Goal: Information Seeking & Learning: Learn about a topic

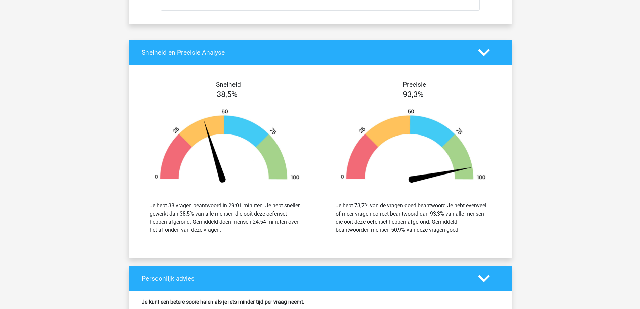
scroll to position [19264, 0]
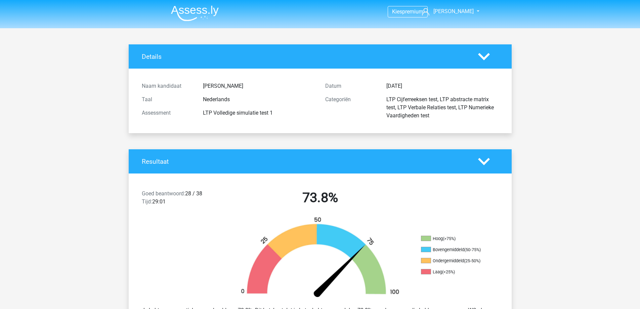
click at [202, 14] on img at bounding box center [195, 13] width 48 height 16
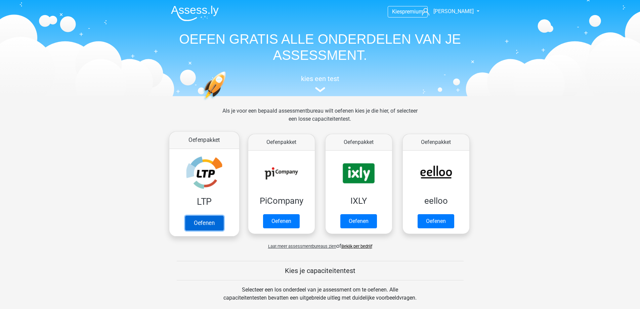
click at [204, 222] on link "Oefenen" at bounding box center [204, 222] width 38 height 15
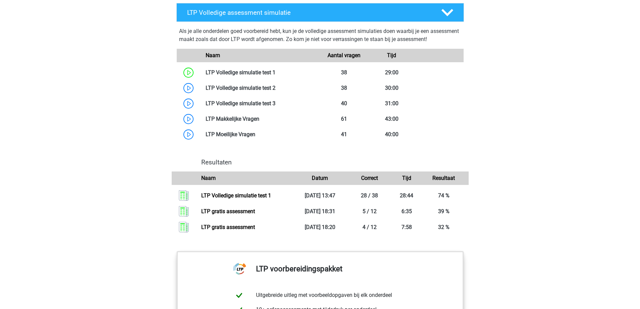
scroll to position [537, 0]
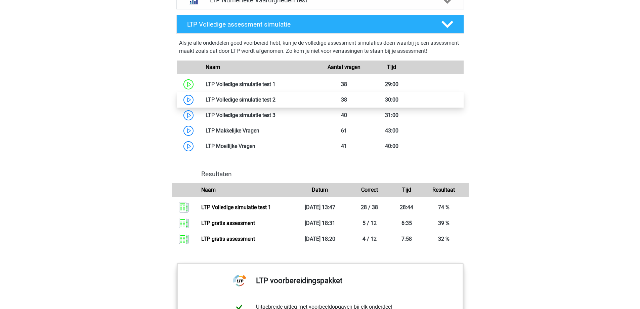
click at [275, 102] on link at bounding box center [275, 99] width 0 height 6
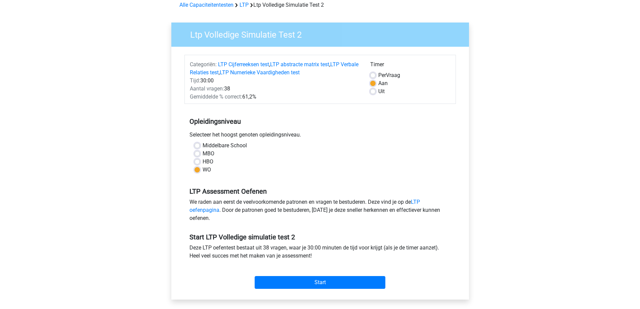
scroll to position [202, 0]
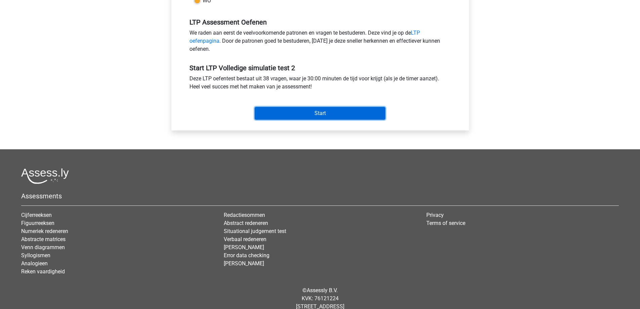
click at [282, 112] on input "Start" at bounding box center [320, 113] width 131 height 13
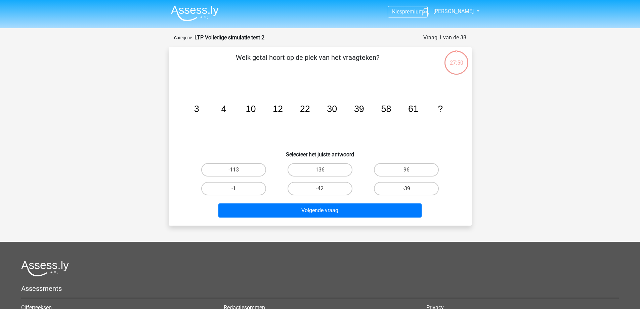
click at [409, 172] on input "96" at bounding box center [408, 172] width 4 height 4
radio input "true"
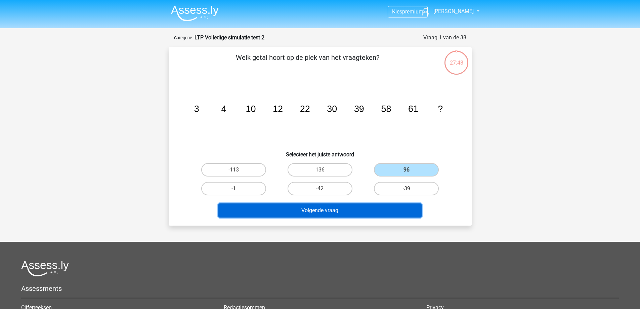
click at [334, 210] on button "Volgende vraag" at bounding box center [319, 210] width 203 height 14
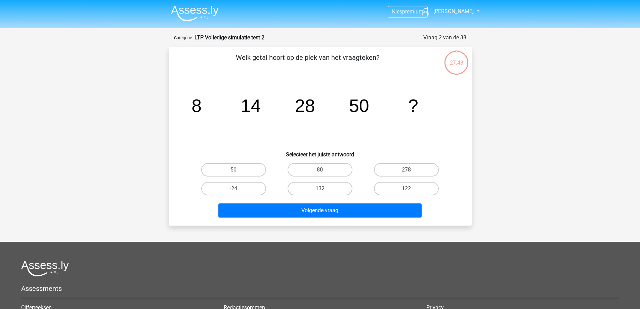
scroll to position [34, 0]
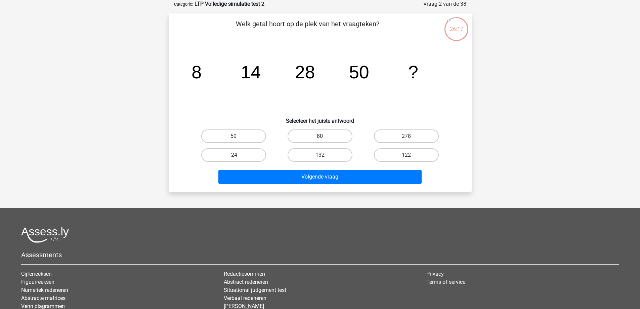
click at [339, 138] on label "80" at bounding box center [320, 135] width 65 height 13
click at [324, 138] on input "80" at bounding box center [322, 138] width 4 height 4
radio input "true"
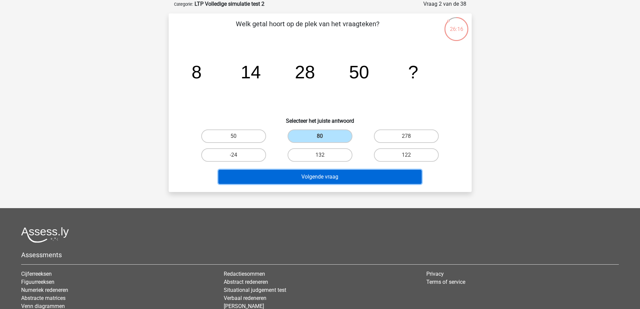
click at [315, 176] on button "Volgende vraag" at bounding box center [319, 177] width 203 height 14
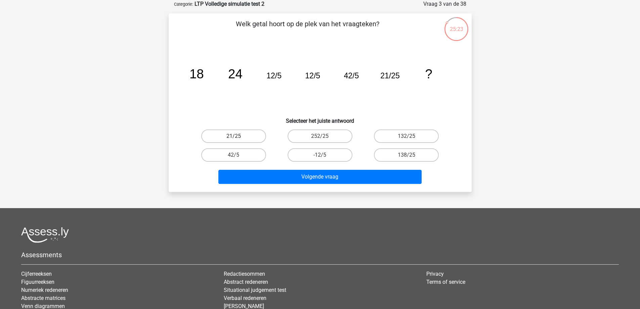
click at [215, 141] on label "21/25" at bounding box center [233, 135] width 65 height 13
click at [233, 140] on input "21/25" at bounding box center [235, 138] width 4 height 4
radio input "true"
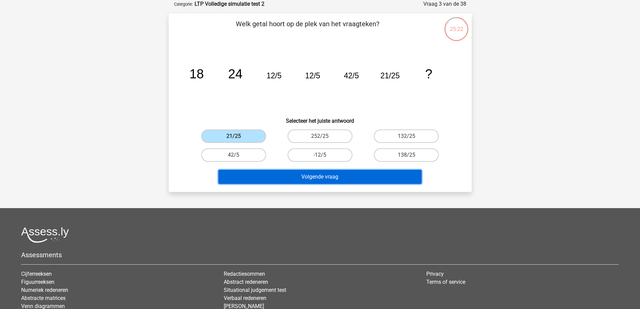
click at [329, 181] on button "Volgende vraag" at bounding box center [319, 177] width 203 height 14
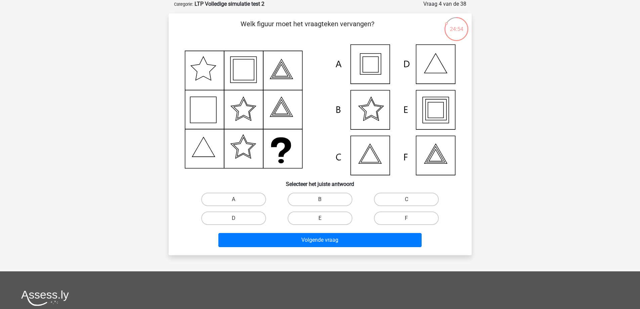
click at [322, 220] on input "E" at bounding box center [322, 220] width 4 height 4
radio input "true"
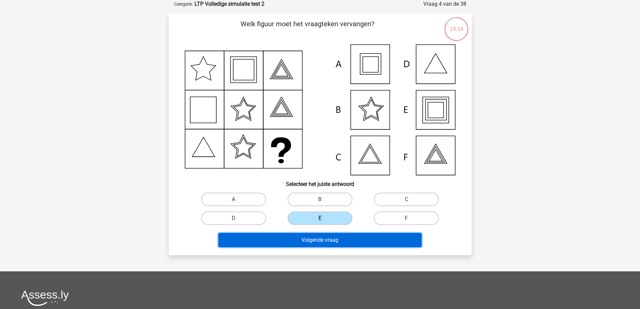
click at [323, 244] on button "Volgende vraag" at bounding box center [319, 240] width 203 height 14
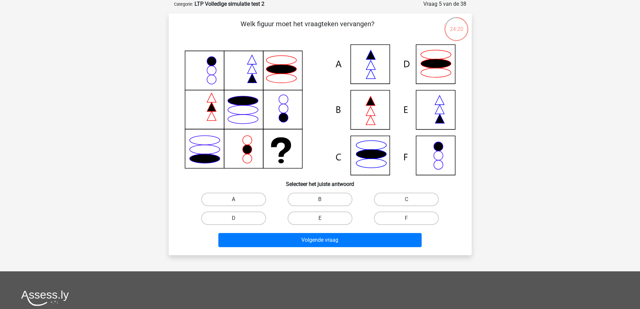
click at [253, 195] on label "A" at bounding box center [233, 198] width 65 height 13
click at [238, 199] on input "A" at bounding box center [235, 201] width 4 height 4
radio input "true"
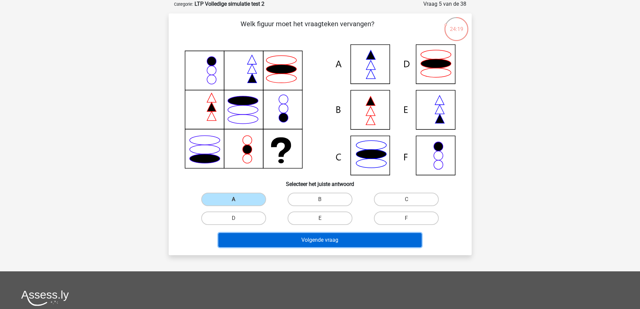
click at [325, 238] on button "Volgende vraag" at bounding box center [319, 240] width 203 height 14
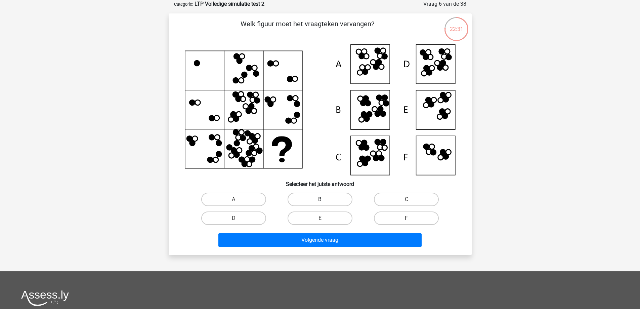
click at [309, 195] on label "B" at bounding box center [320, 198] width 65 height 13
click at [320, 199] on input "B" at bounding box center [322, 201] width 4 height 4
radio input "true"
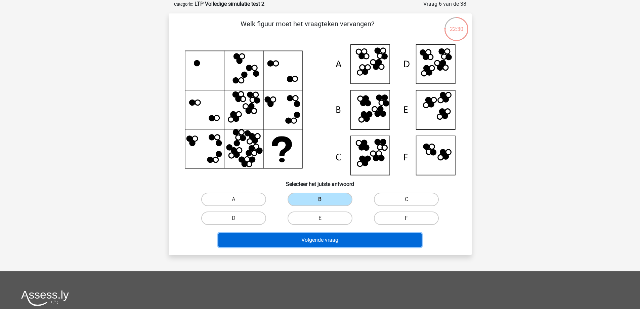
click at [317, 239] on button "Volgende vraag" at bounding box center [319, 240] width 203 height 14
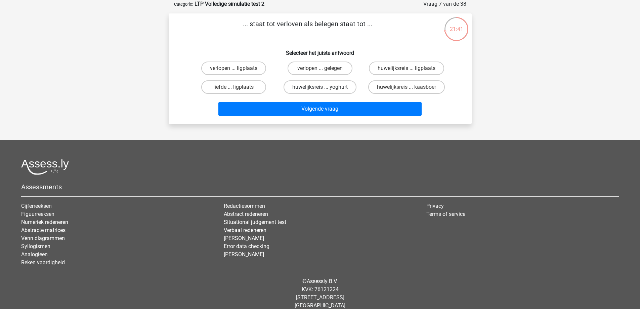
click at [312, 86] on label "huwelijksreis ... yoghurt" at bounding box center [319, 86] width 73 height 13
click at [320, 87] on input "huwelijksreis ... yoghurt" at bounding box center [322, 89] width 4 height 4
radio input "true"
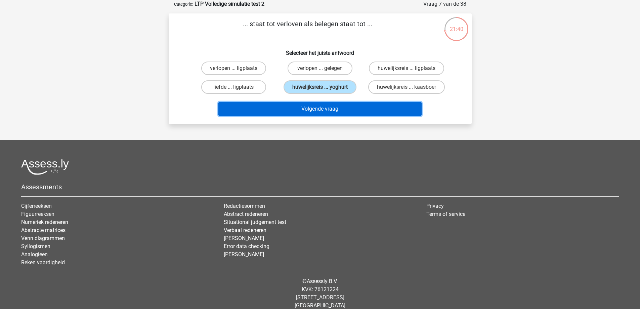
click at [315, 108] on button "Volgende vraag" at bounding box center [319, 109] width 203 height 14
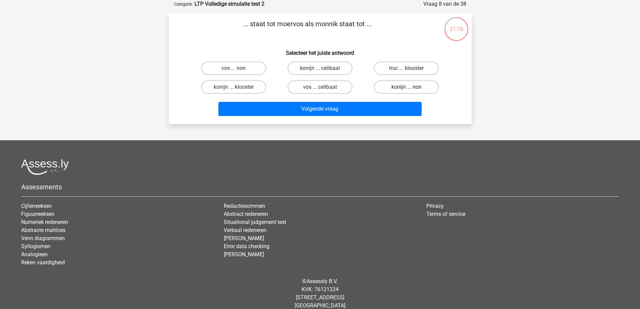
click at [394, 87] on label "konijn ... non" at bounding box center [406, 86] width 65 height 13
click at [406, 87] on input "konijn ... non" at bounding box center [408, 89] width 4 height 4
radio input "true"
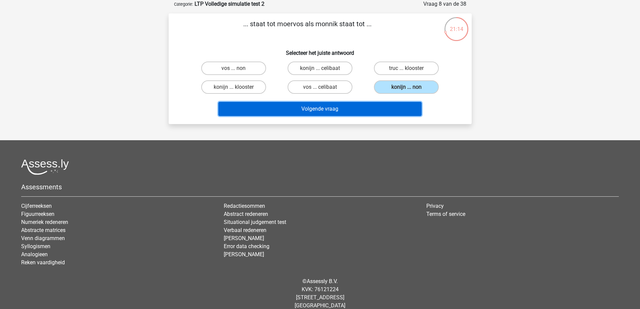
click at [310, 113] on button "Volgende vraag" at bounding box center [319, 109] width 203 height 14
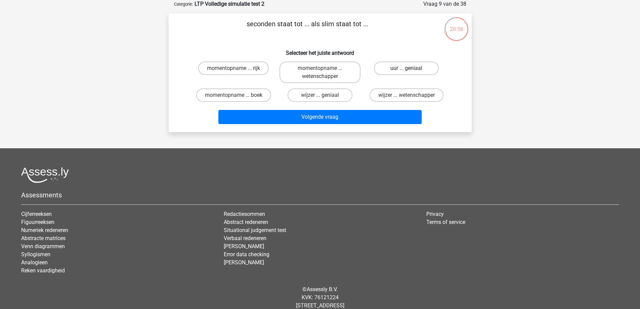
click at [390, 73] on label "uur ... geniaal" at bounding box center [406, 67] width 65 height 13
click at [406, 73] on input "uur ... geniaal" at bounding box center [408, 70] width 4 height 4
radio input "true"
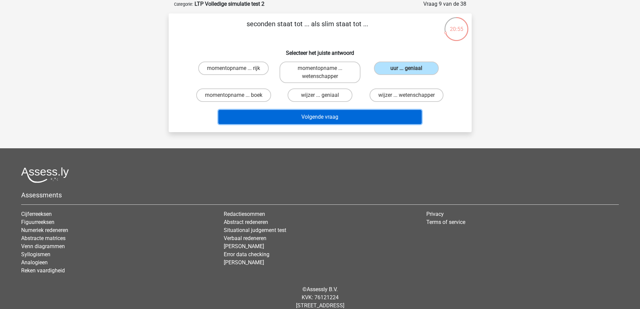
click at [326, 115] on button "Volgende vraag" at bounding box center [319, 117] width 203 height 14
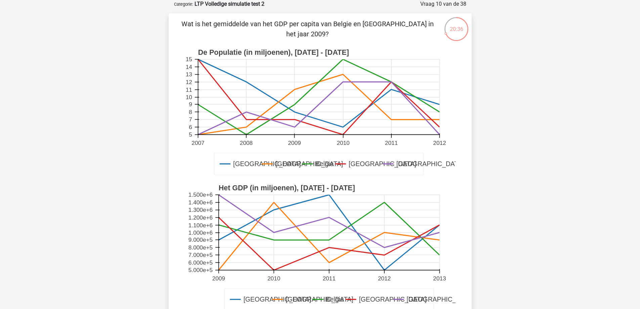
click at [294, 105] on icon at bounding box center [319, 96] width 242 height 75
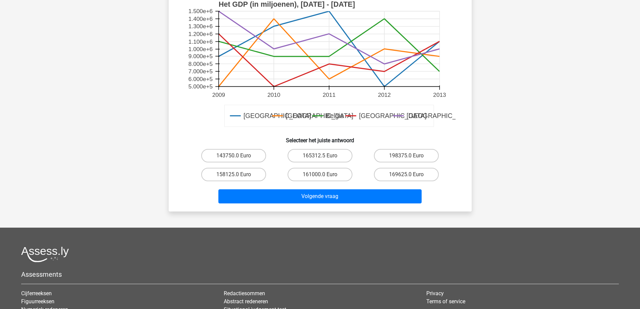
scroll to position [235, 0]
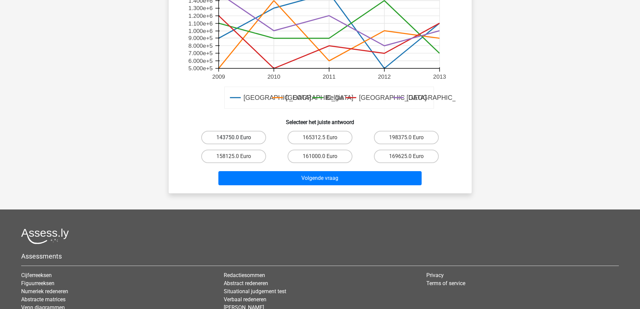
click at [226, 138] on label "143750.0 Euro" at bounding box center [233, 137] width 65 height 13
click at [233, 138] on input "143750.0 Euro" at bounding box center [235, 139] width 4 height 4
radio input "true"
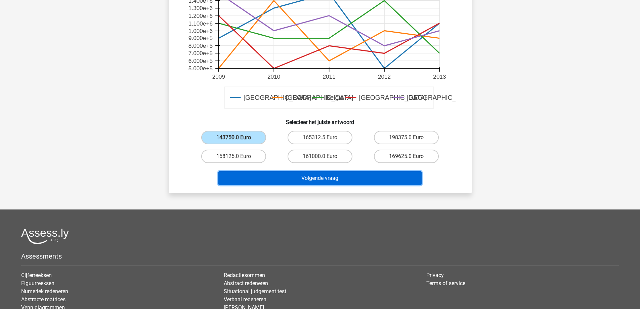
click at [327, 178] on button "Volgende vraag" at bounding box center [319, 178] width 203 height 14
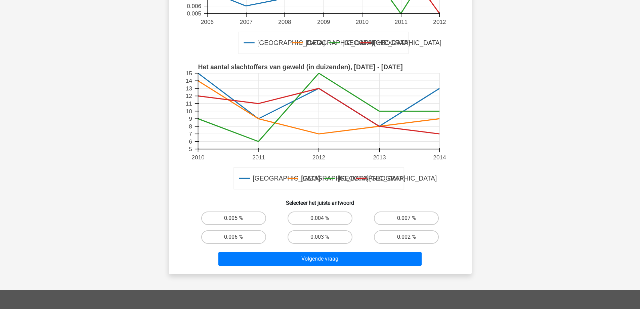
scroll to position [168, 0]
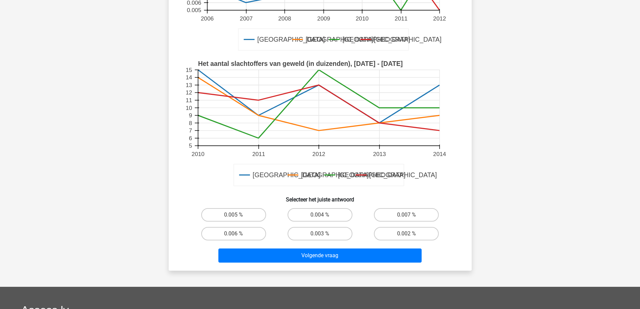
click at [321, 237] on input "0.003 %" at bounding box center [322, 235] width 4 height 4
radio input "true"
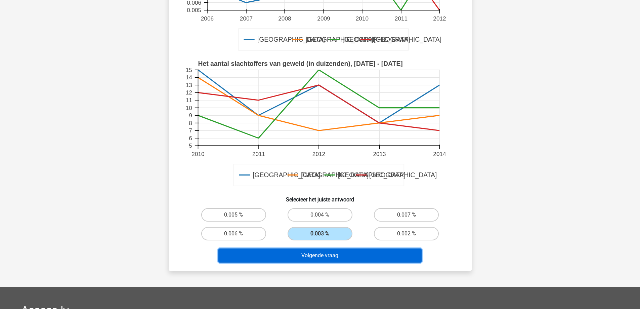
click at [320, 256] on button "Volgende vraag" at bounding box center [319, 255] width 203 height 14
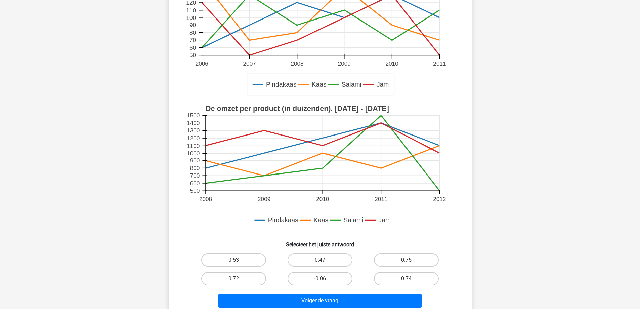
scroll to position [134, 0]
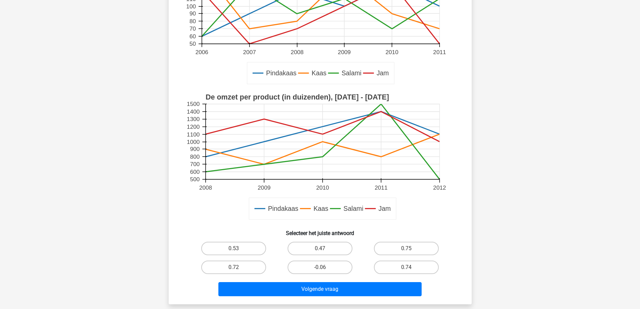
click at [321, 249] on input "0.47" at bounding box center [322, 250] width 4 height 4
radio input "true"
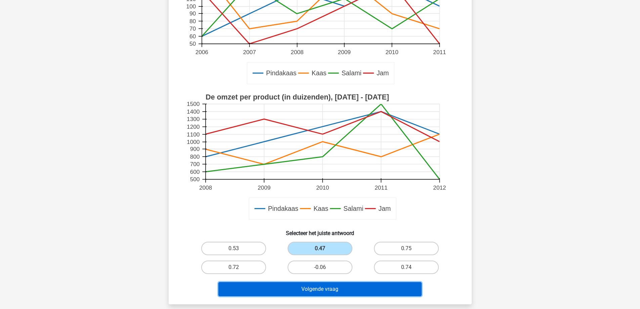
click at [321, 293] on button "Volgende vraag" at bounding box center [319, 289] width 203 height 14
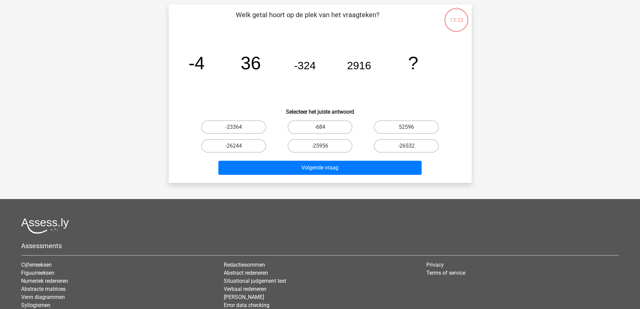
scroll to position [34, 0]
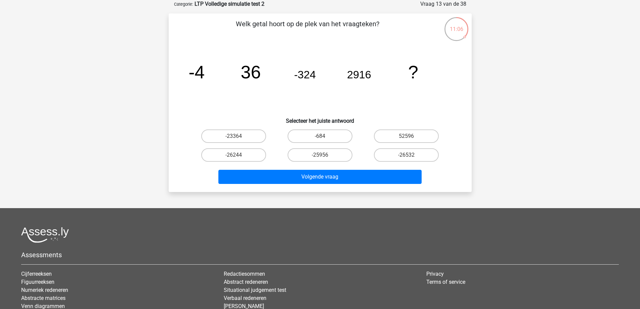
click at [321, 156] on input "-25956" at bounding box center [322, 157] width 4 height 4
radio input "true"
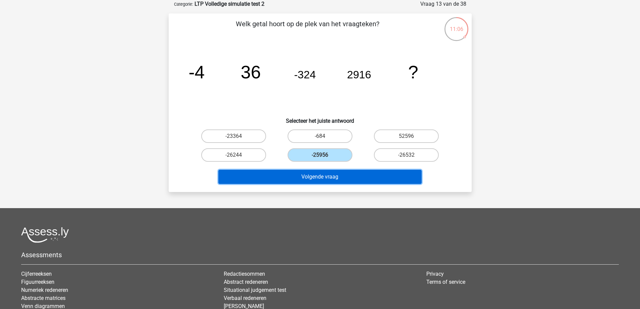
click at [322, 176] on button "Volgende vraag" at bounding box center [319, 177] width 203 height 14
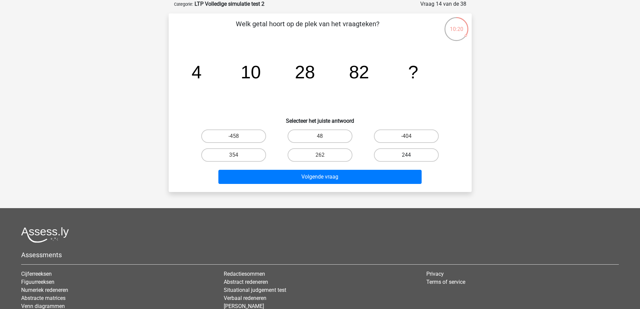
click at [415, 153] on label "244" at bounding box center [406, 154] width 65 height 13
click at [411, 155] on input "244" at bounding box center [408, 157] width 4 height 4
radio input "true"
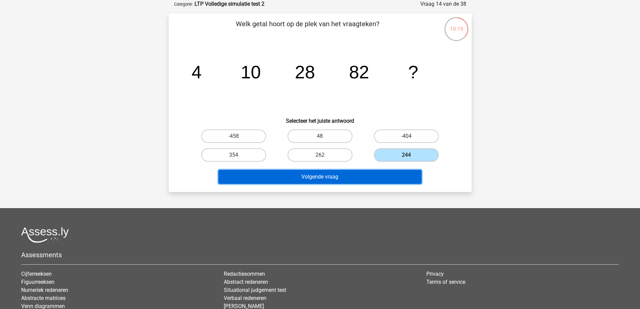
click at [325, 179] on button "Volgende vraag" at bounding box center [319, 177] width 203 height 14
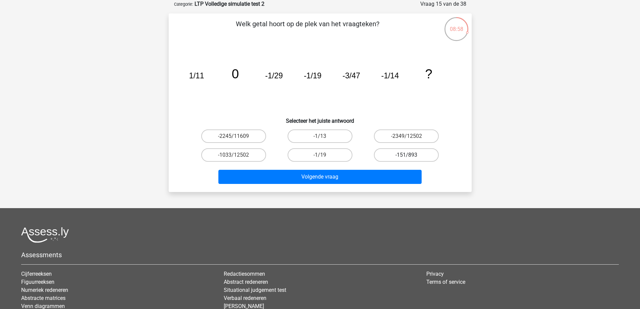
click at [400, 152] on label "-151/893" at bounding box center [406, 154] width 65 height 13
click at [406, 155] on input "-151/893" at bounding box center [408, 157] width 4 height 4
radio input "true"
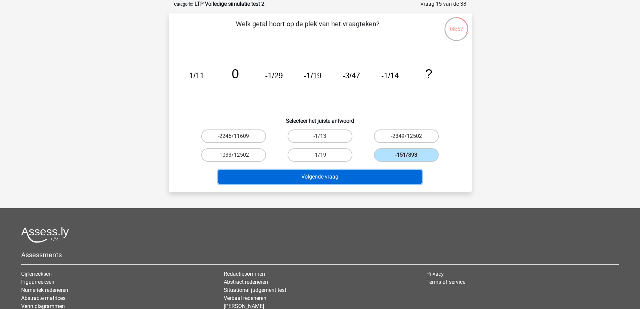
click at [290, 177] on button "Volgende vraag" at bounding box center [319, 177] width 203 height 14
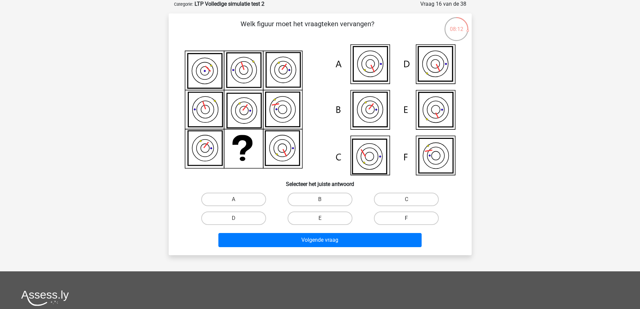
click at [399, 219] on label "F" at bounding box center [406, 217] width 65 height 13
click at [406, 219] on input "F" at bounding box center [408, 220] width 4 height 4
radio input "true"
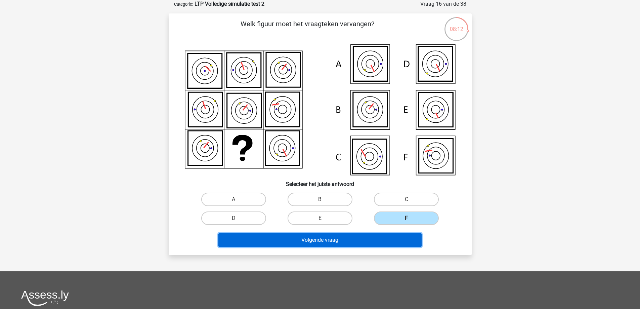
click at [347, 241] on button "Volgende vraag" at bounding box center [319, 240] width 203 height 14
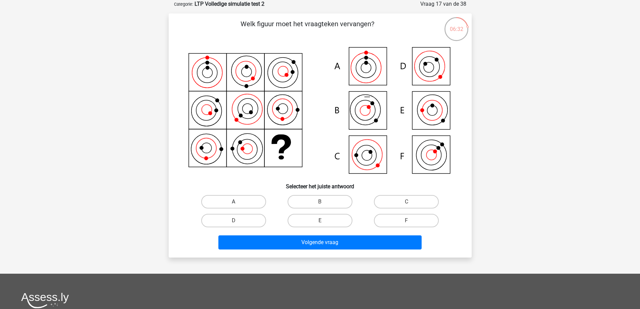
click at [238, 200] on label "A" at bounding box center [233, 201] width 65 height 13
click at [238, 202] on input "A" at bounding box center [235, 204] width 4 height 4
radio input "true"
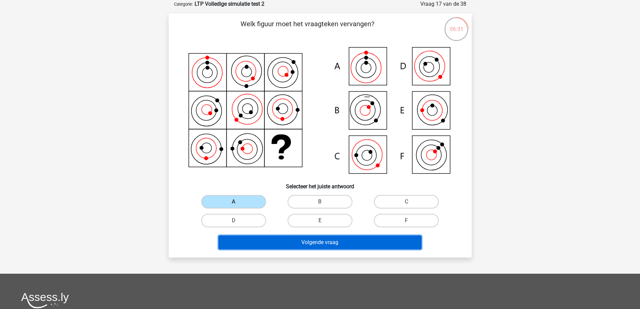
click at [292, 243] on button "Volgende vraag" at bounding box center [319, 242] width 203 height 14
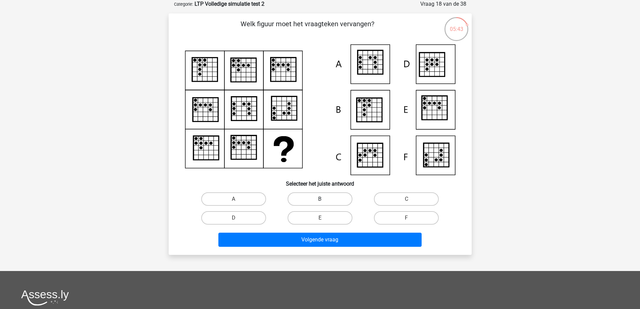
click at [296, 196] on label "B" at bounding box center [320, 198] width 65 height 13
click at [320, 199] on input "B" at bounding box center [322, 201] width 4 height 4
radio input "true"
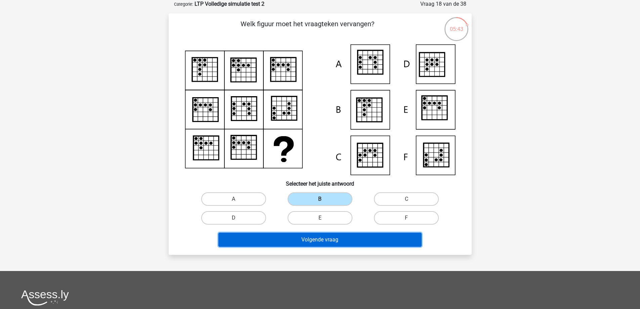
click at [293, 236] on button "Volgende vraag" at bounding box center [319, 239] width 203 height 14
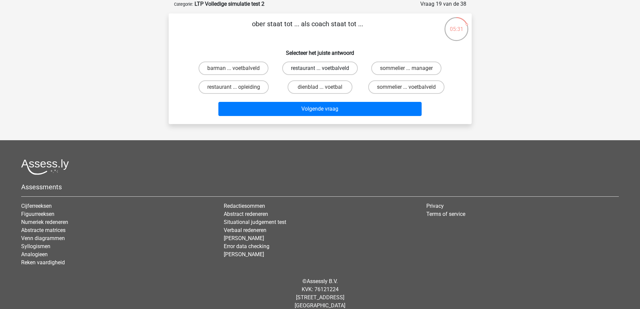
click at [313, 69] on label "restaurant ... voetbalveld" at bounding box center [320, 67] width 76 height 13
click at [320, 69] on input "restaurant ... voetbalveld" at bounding box center [322, 70] width 4 height 4
radio input "true"
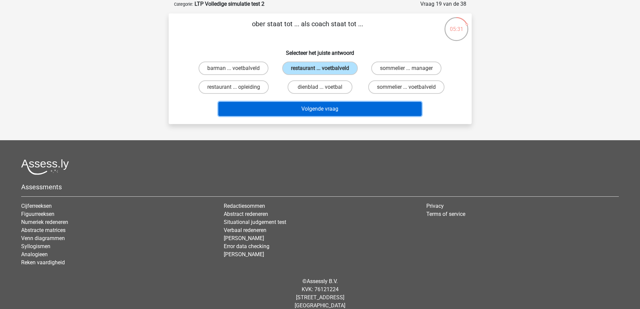
click at [312, 108] on button "Volgende vraag" at bounding box center [319, 109] width 203 height 14
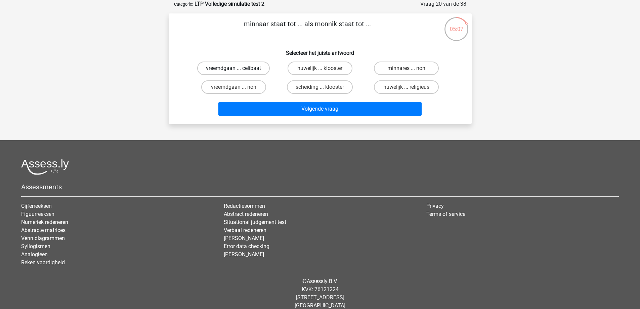
click at [243, 68] on label "vreemdgaan ... celibaat" at bounding box center [233, 67] width 73 height 13
click at [238, 68] on input "vreemdgaan ... celibaat" at bounding box center [235, 70] width 4 height 4
radio input "true"
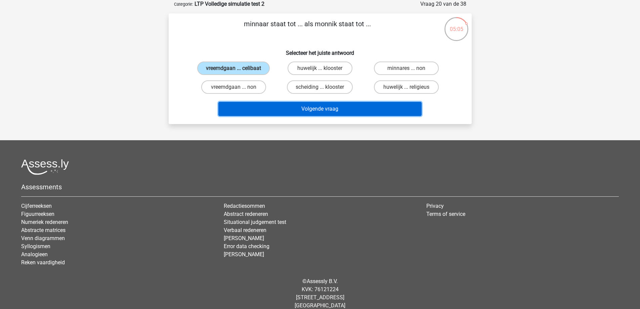
click at [297, 111] on button "Volgende vraag" at bounding box center [319, 109] width 203 height 14
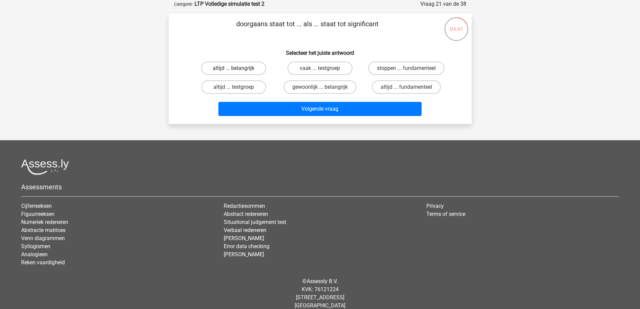
click at [234, 68] on label "altijd ... belangrijk" at bounding box center [233, 67] width 65 height 13
click at [234, 68] on input "altijd ... belangrijk" at bounding box center [235, 70] width 4 height 4
radio input "true"
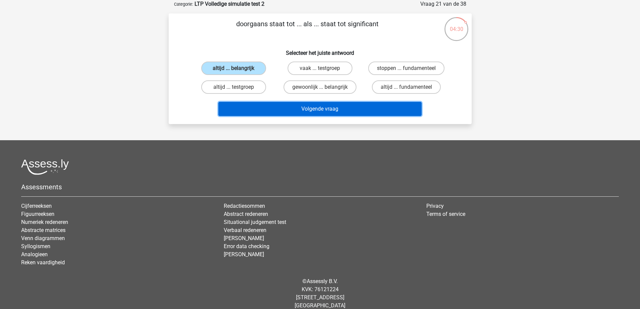
click at [307, 110] on button "Volgende vraag" at bounding box center [319, 109] width 203 height 14
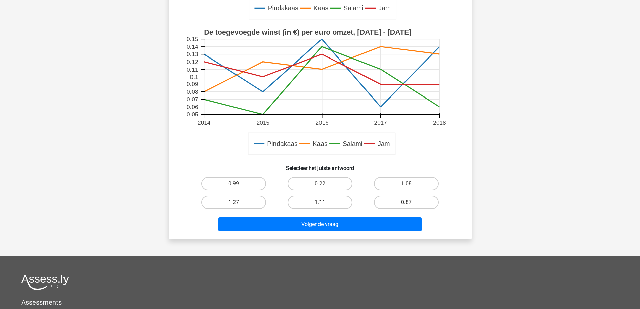
scroll to position [202, 0]
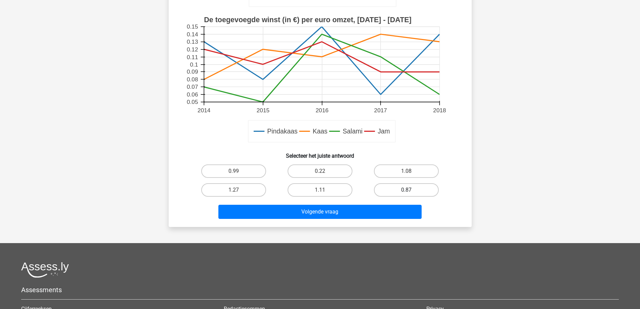
click at [393, 190] on label "0.87" at bounding box center [406, 189] width 65 height 13
click at [406, 190] on input "0.87" at bounding box center [408, 192] width 4 height 4
radio input "true"
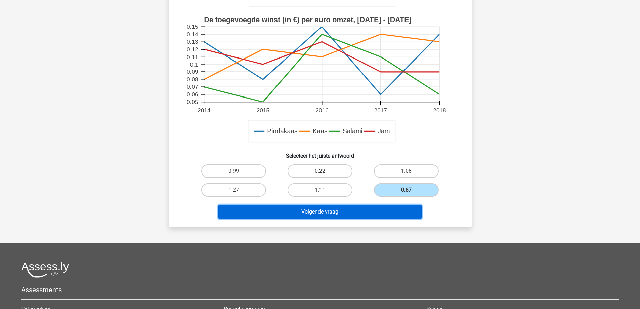
click at [334, 213] on button "Volgende vraag" at bounding box center [319, 212] width 203 height 14
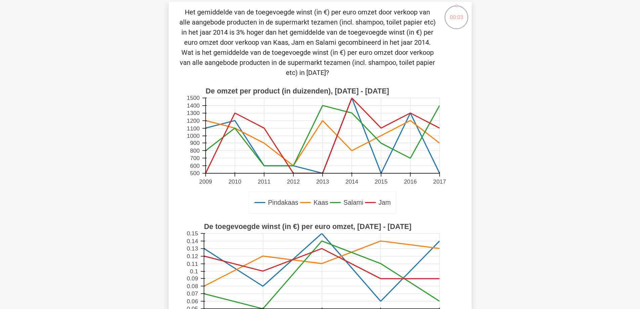
scroll to position [34, 0]
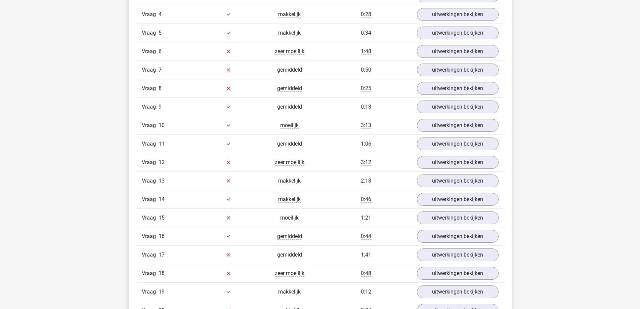
scroll to position [840, 0]
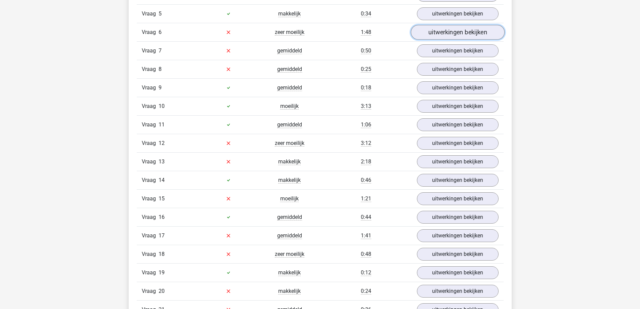
click at [453, 31] on link "uitwerkingen bekijken" at bounding box center [457, 32] width 94 height 15
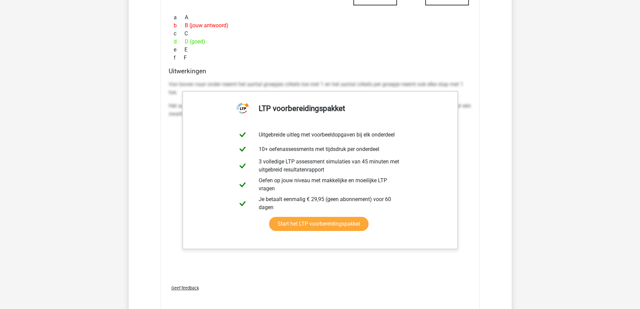
scroll to position [1209, 0]
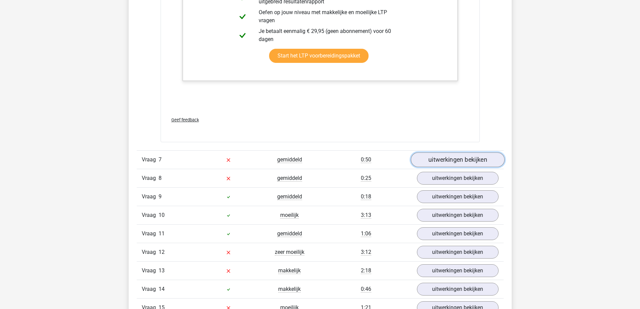
click at [437, 162] on link "uitwerkingen bekijken" at bounding box center [457, 159] width 94 height 15
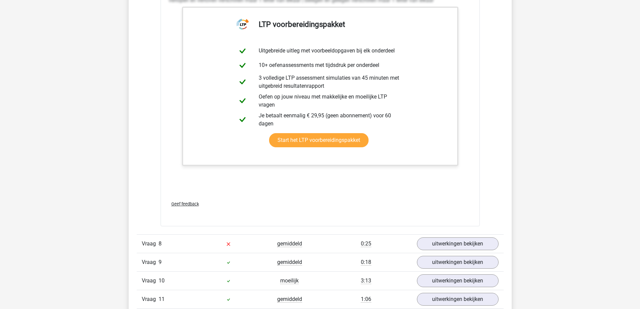
scroll to position [1612, 0]
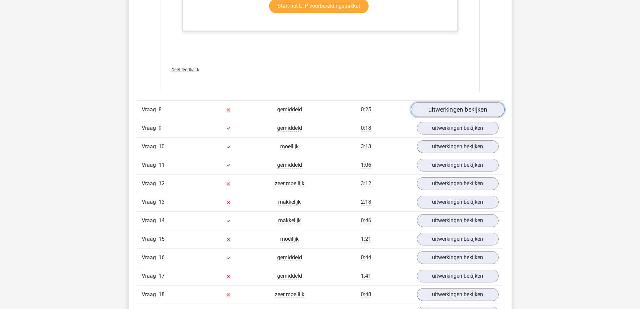
click at [437, 110] on link "uitwerkingen bekijken" at bounding box center [457, 109] width 94 height 15
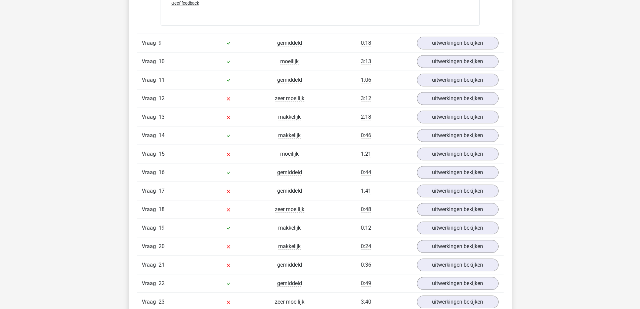
scroll to position [2049, 0]
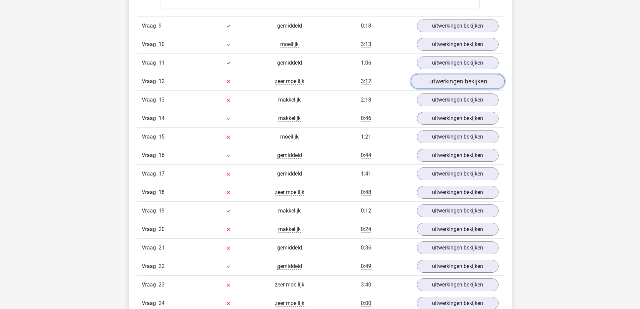
click at [440, 82] on link "uitwerkingen bekijken" at bounding box center [457, 81] width 94 height 15
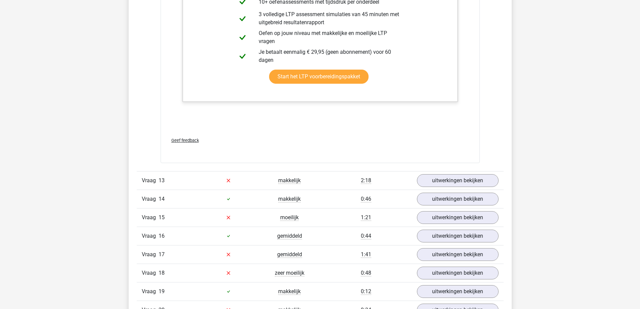
scroll to position [2654, 0]
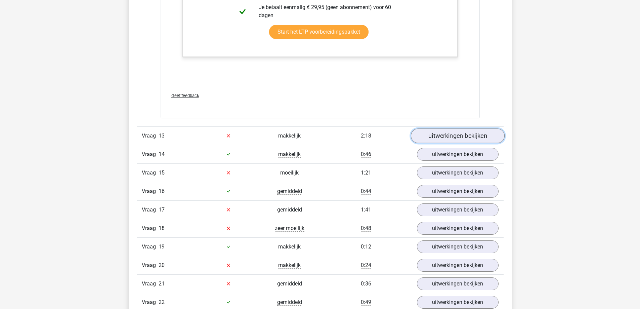
click at [462, 134] on link "uitwerkingen bekijken" at bounding box center [457, 135] width 94 height 15
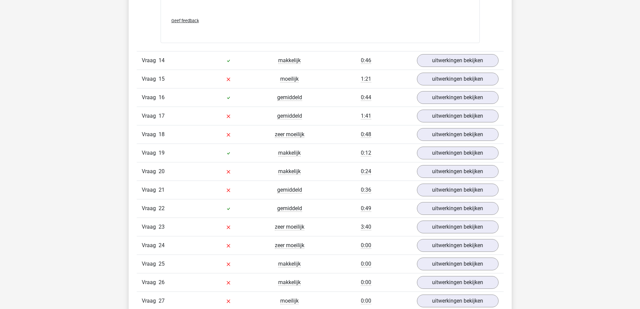
scroll to position [3157, 0]
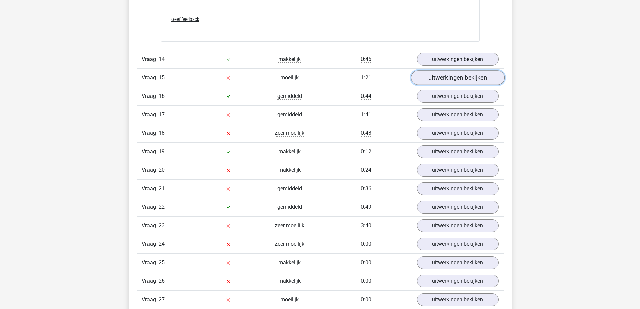
click at [434, 78] on link "uitwerkingen bekijken" at bounding box center [457, 78] width 94 height 15
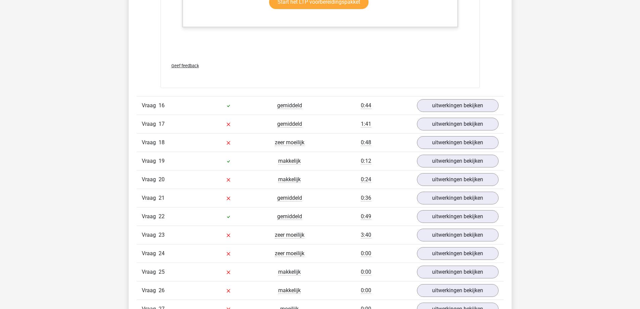
scroll to position [3560, 0]
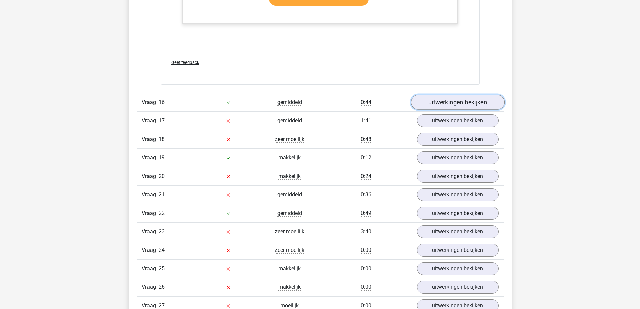
click at [459, 102] on link "uitwerkingen bekijken" at bounding box center [457, 102] width 94 height 15
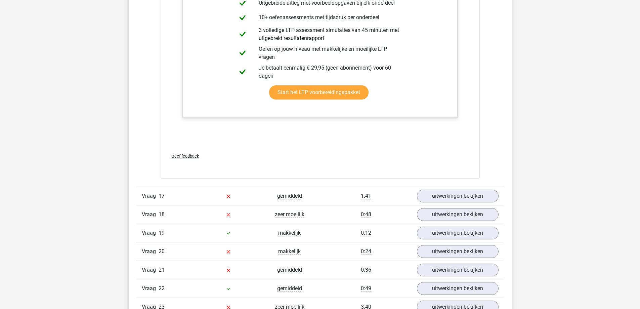
scroll to position [4098, 0]
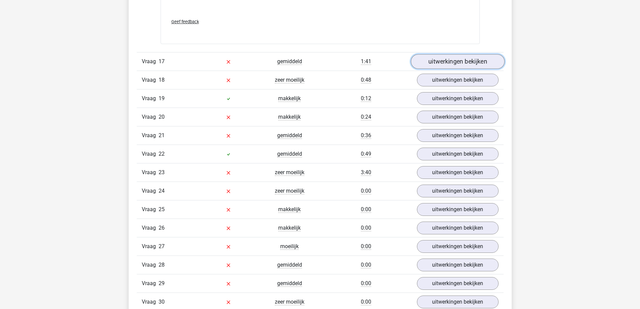
click at [443, 61] on link "uitwerkingen bekijken" at bounding box center [457, 61] width 94 height 15
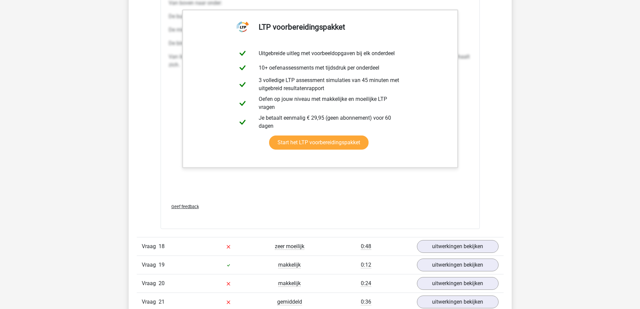
scroll to position [4568, 0]
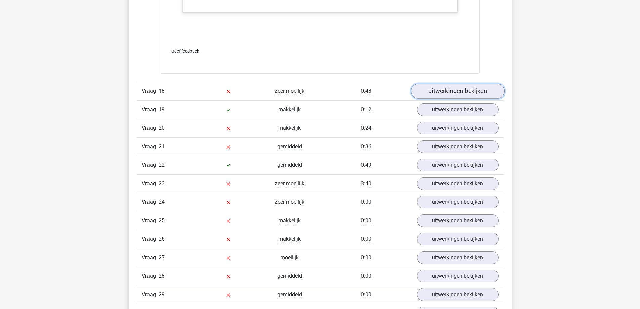
click at [439, 93] on link "uitwerkingen bekijken" at bounding box center [457, 91] width 94 height 15
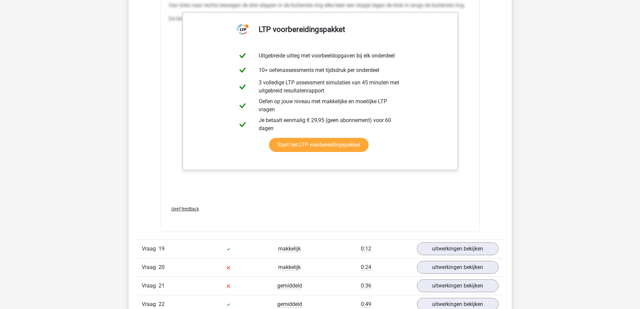
scroll to position [5038, 0]
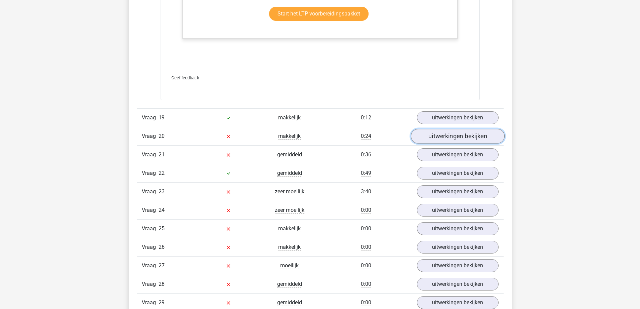
click at [448, 137] on link "uitwerkingen bekijken" at bounding box center [457, 136] width 94 height 15
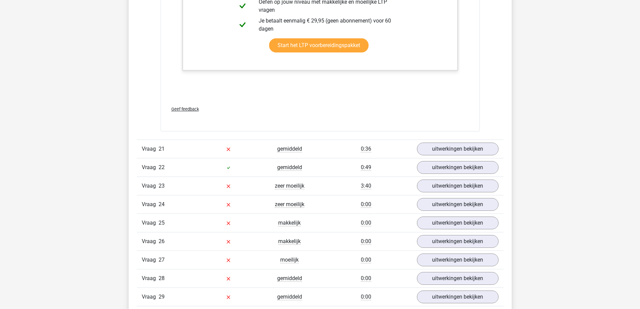
scroll to position [5441, 0]
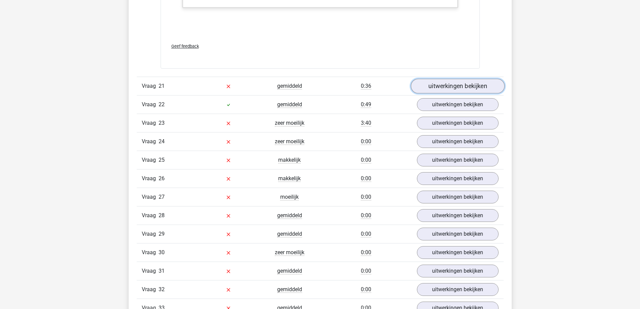
click at [441, 84] on link "uitwerkingen bekijken" at bounding box center [457, 86] width 94 height 15
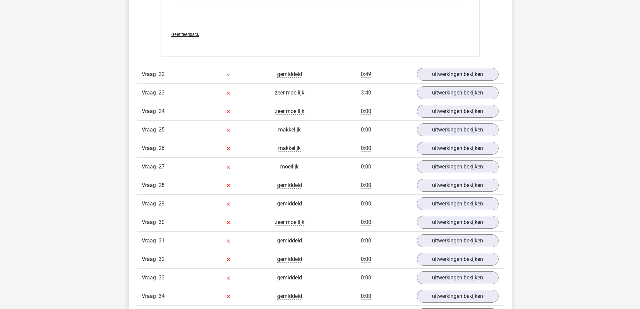
scroll to position [5811, 0]
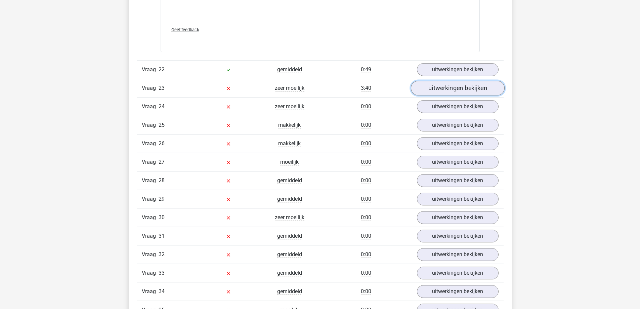
click at [434, 90] on link "uitwerkingen bekijken" at bounding box center [457, 88] width 94 height 15
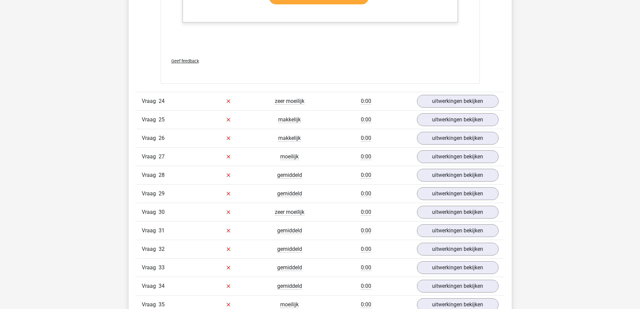
scroll to position [6483, 0]
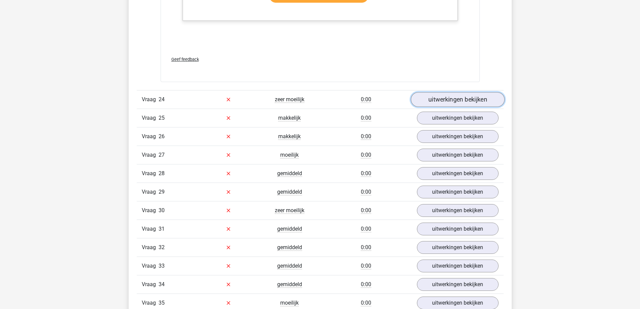
click at [441, 100] on link "uitwerkingen bekijken" at bounding box center [457, 99] width 94 height 15
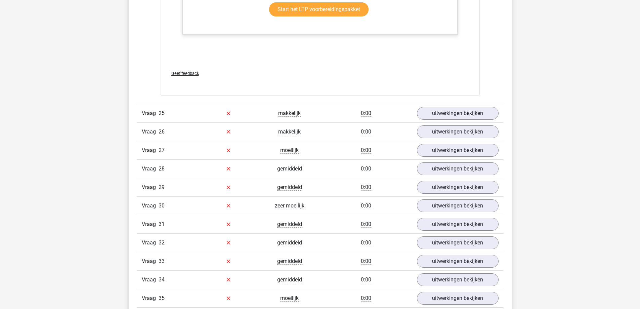
scroll to position [7188, 0]
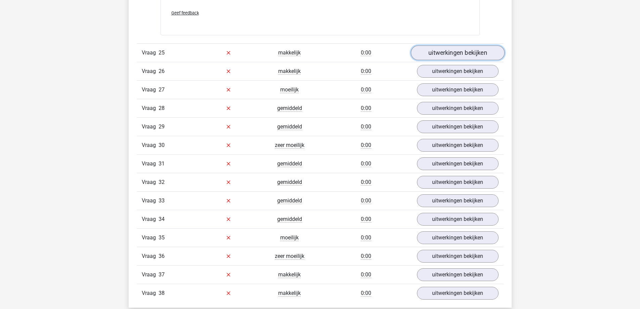
click at [441, 57] on link "uitwerkingen bekijken" at bounding box center [457, 52] width 94 height 15
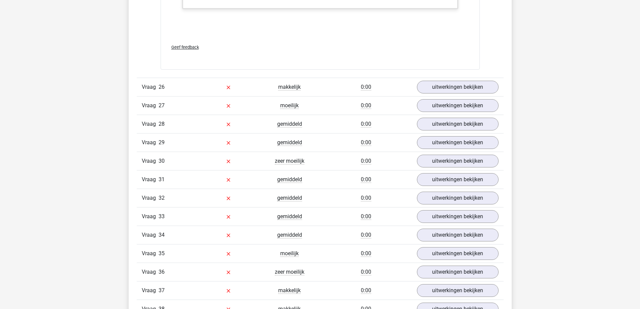
scroll to position [7591, 0]
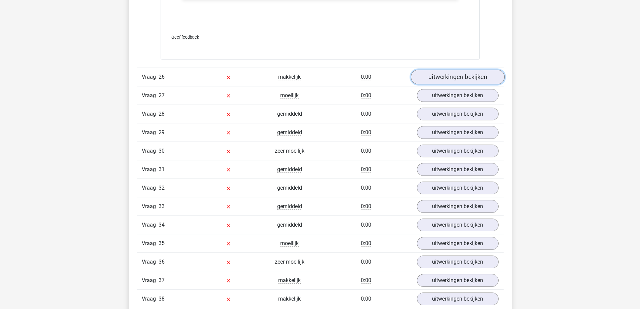
click at [447, 78] on link "uitwerkingen bekijken" at bounding box center [457, 77] width 94 height 15
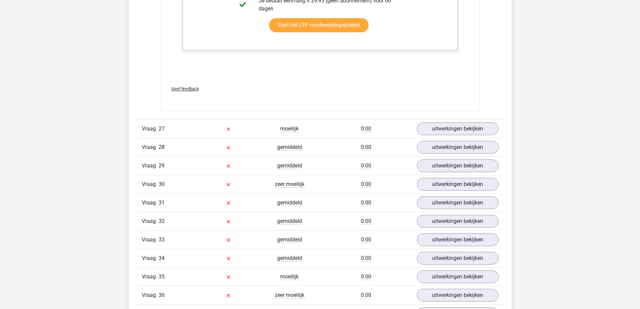
scroll to position [7994, 0]
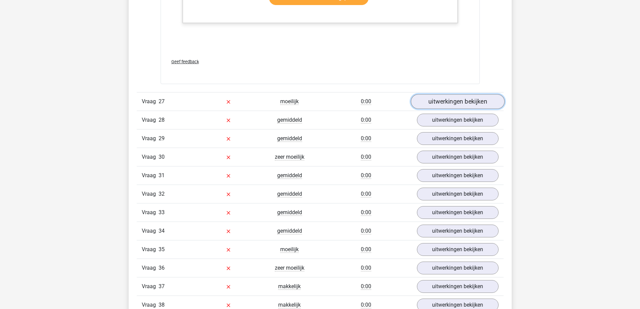
click at [449, 100] on link "uitwerkingen bekijken" at bounding box center [457, 101] width 94 height 15
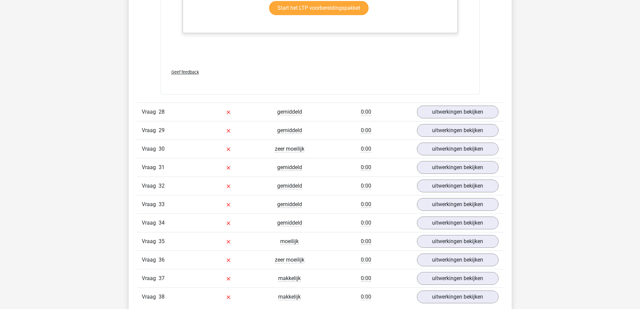
scroll to position [8431, 0]
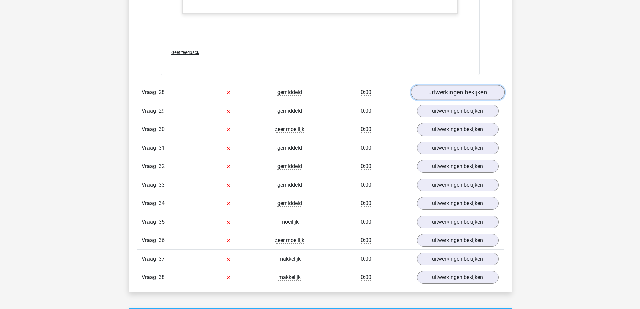
click at [449, 94] on link "uitwerkingen bekijken" at bounding box center [457, 92] width 94 height 15
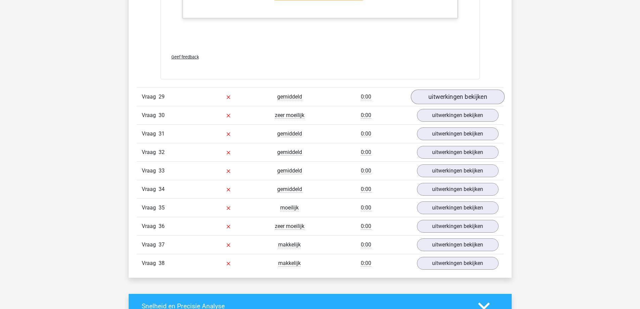
scroll to position [8935, 0]
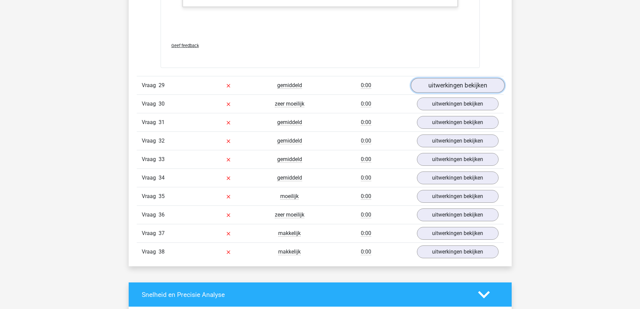
click at [447, 87] on link "uitwerkingen bekijken" at bounding box center [457, 85] width 94 height 15
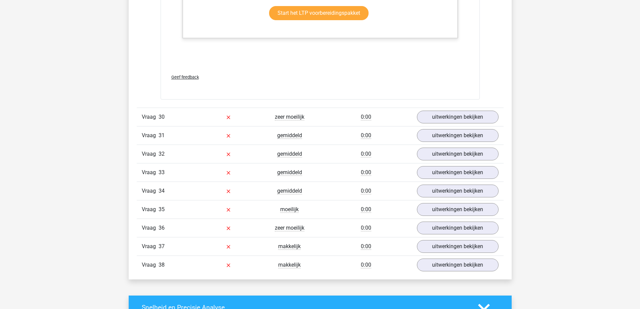
scroll to position [9439, 0]
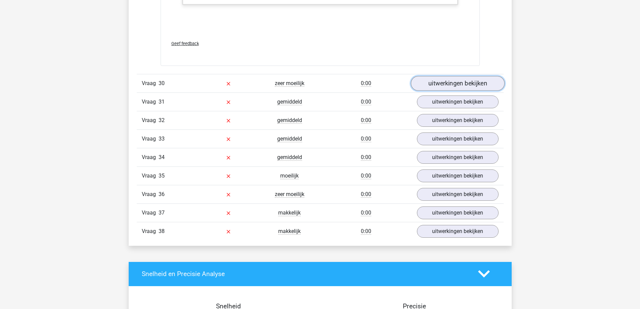
click at [446, 84] on link "uitwerkingen bekijken" at bounding box center [457, 83] width 94 height 15
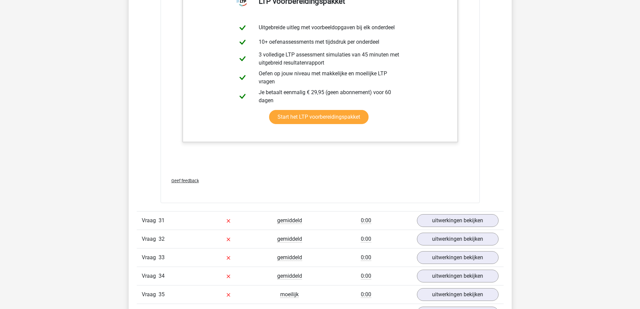
scroll to position [9909, 0]
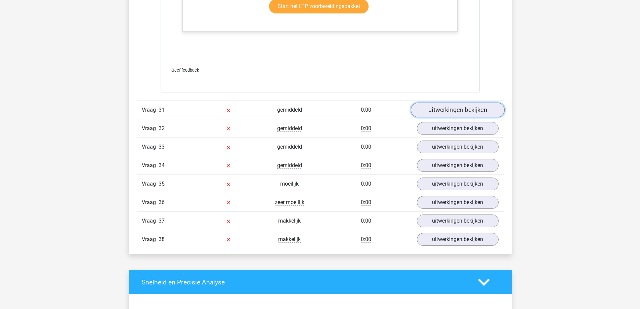
click at [445, 112] on link "uitwerkingen bekijken" at bounding box center [457, 109] width 94 height 15
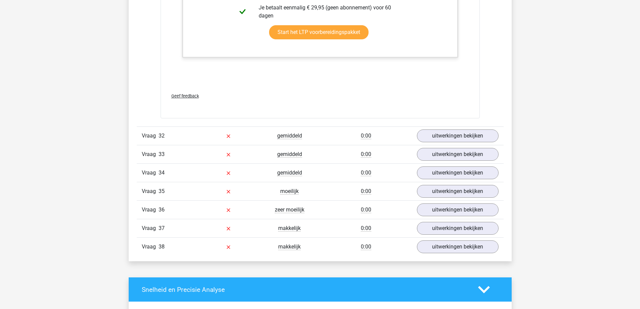
scroll to position [10278, 0]
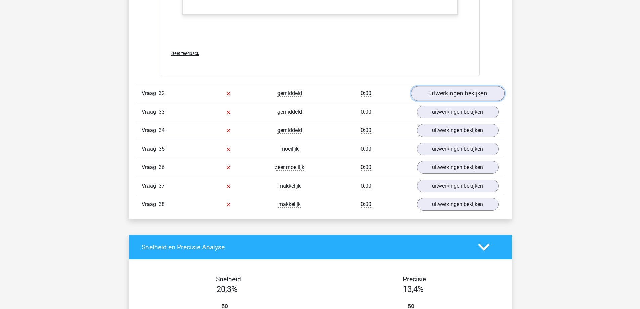
click at [462, 94] on link "uitwerkingen bekijken" at bounding box center [457, 93] width 94 height 15
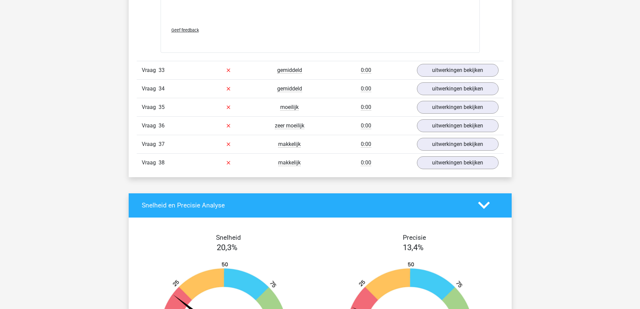
scroll to position [10648, 0]
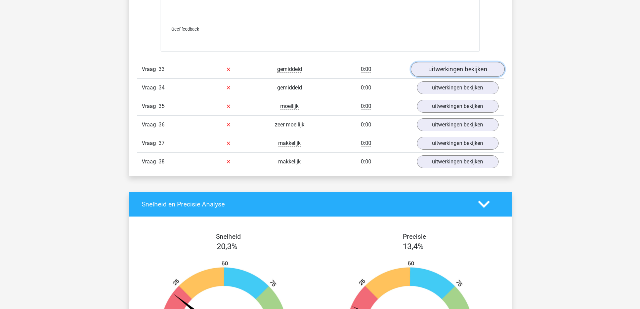
click at [452, 72] on link "uitwerkingen bekijken" at bounding box center [457, 69] width 94 height 15
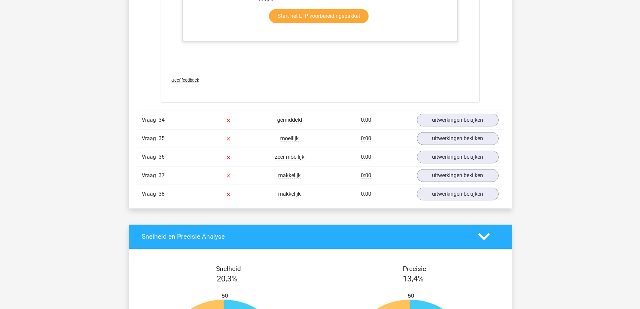
scroll to position [10984, 0]
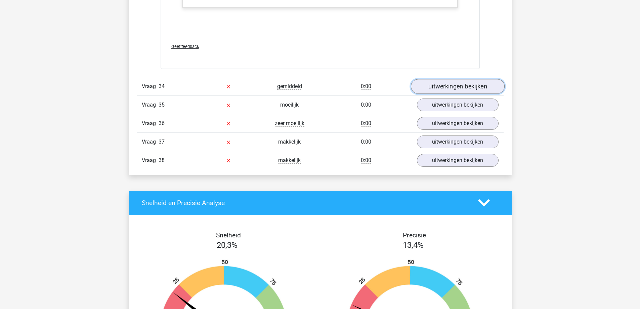
click at [456, 88] on link "uitwerkingen bekijken" at bounding box center [457, 86] width 94 height 15
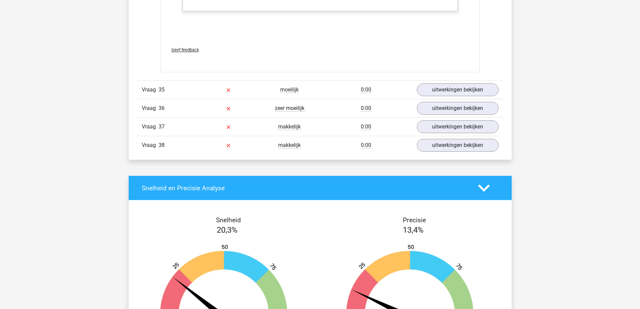
scroll to position [11656, 0]
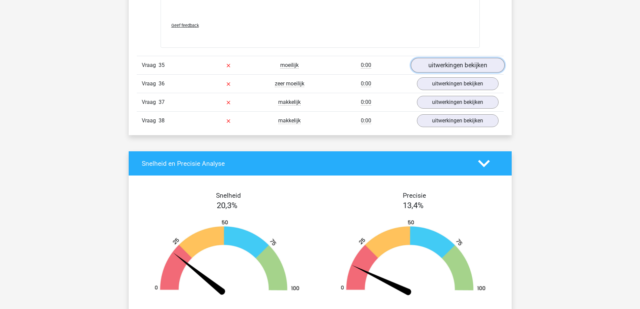
click at [444, 67] on link "uitwerkingen bekijken" at bounding box center [457, 65] width 94 height 15
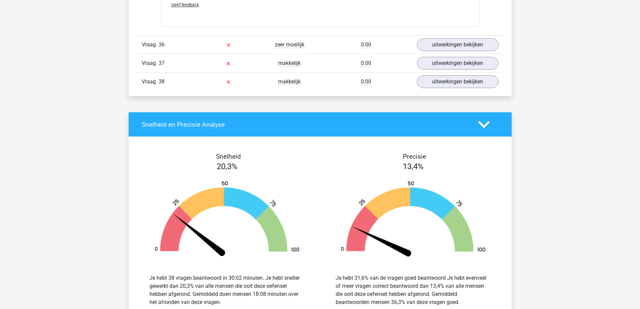
scroll to position [12327, 0]
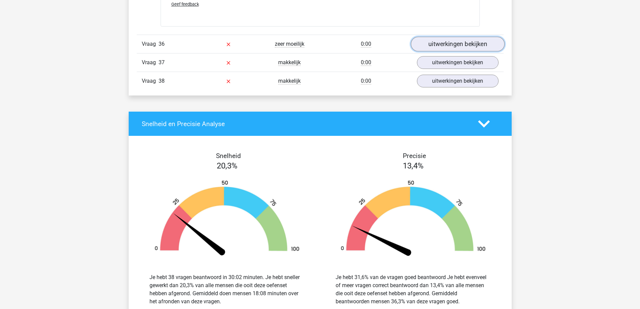
click at [438, 44] on link "uitwerkingen bekijken" at bounding box center [457, 44] width 94 height 15
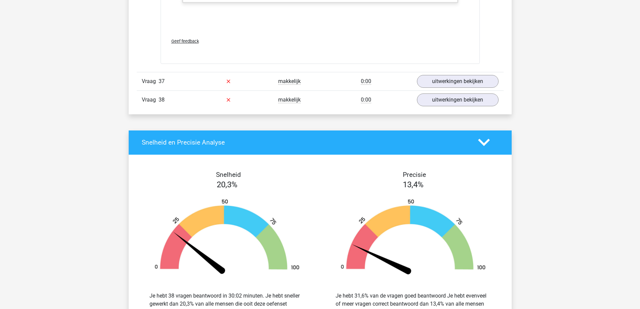
scroll to position [12966, 0]
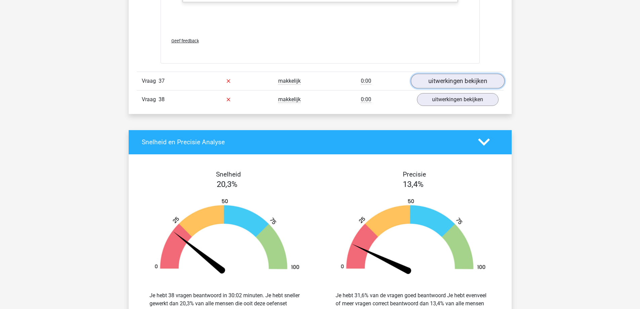
click at [439, 78] on link "uitwerkingen bekijken" at bounding box center [457, 81] width 94 height 15
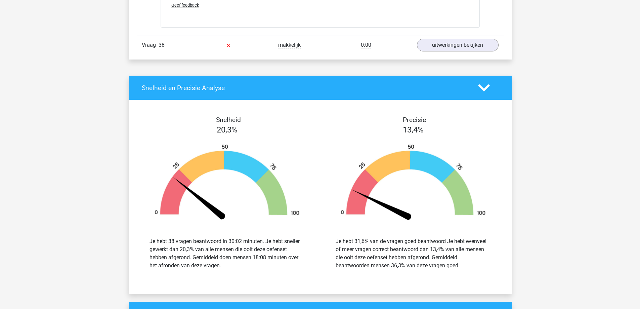
scroll to position [13436, 0]
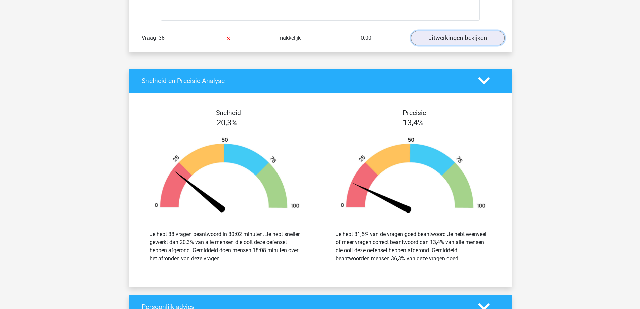
click at [440, 36] on link "uitwerkingen bekijken" at bounding box center [457, 38] width 94 height 15
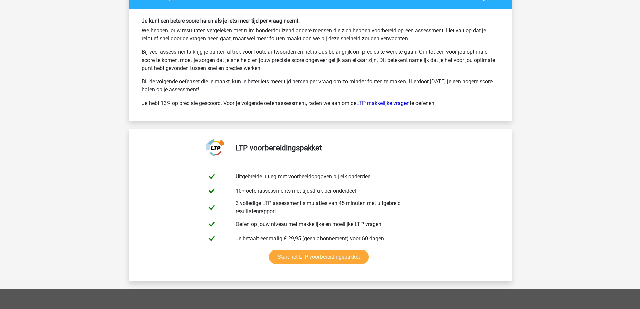
scroll to position [14141, 0]
